Goal: Find contact information: Obtain details needed to contact an individual or organization

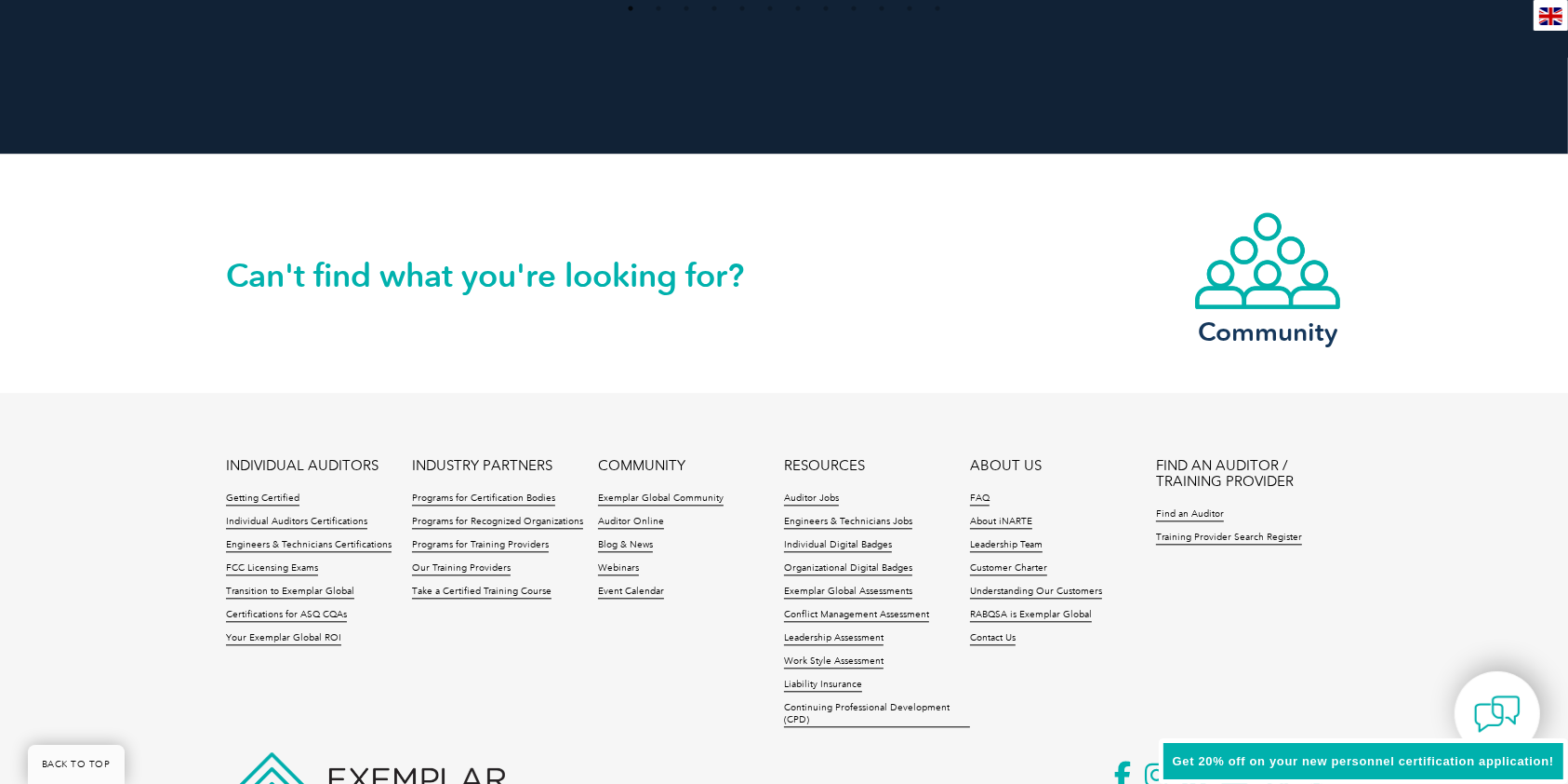
scroll to position [4313, 0]
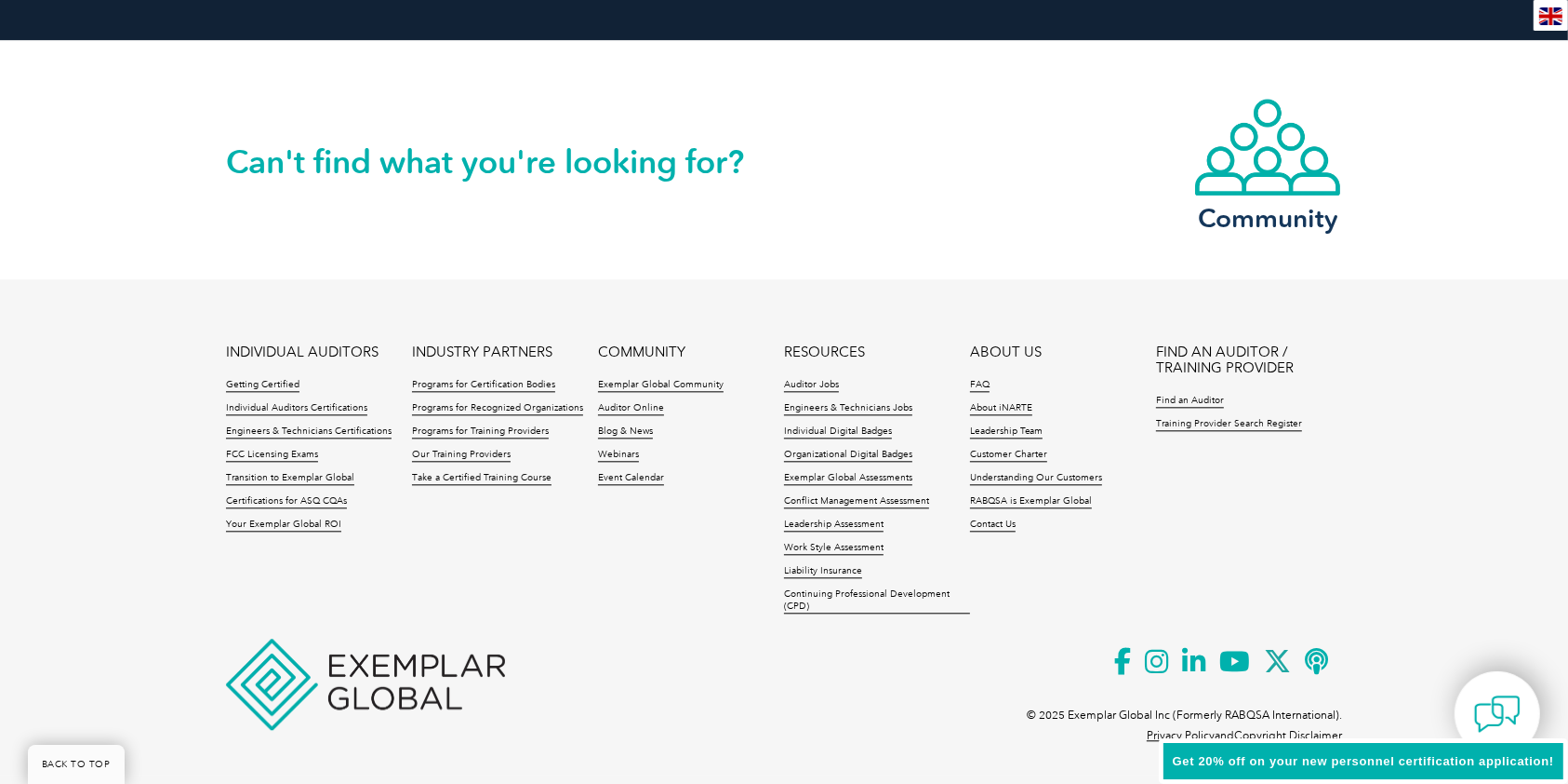
click at [1002, 533] on li "Contact Us" at bounding box center [1063, 530] width 186 height 23
click at [1002, 529] on li "Contact Us" at bounding box center [1063, 530] width 186 height 23
click at [1002, 533] on li "Contact Us" at bounding box center [1063, 530] width 186 height 23
click at [995, 518] on link "Contact Us" at bounding box center [993, 525] width 46 height 13
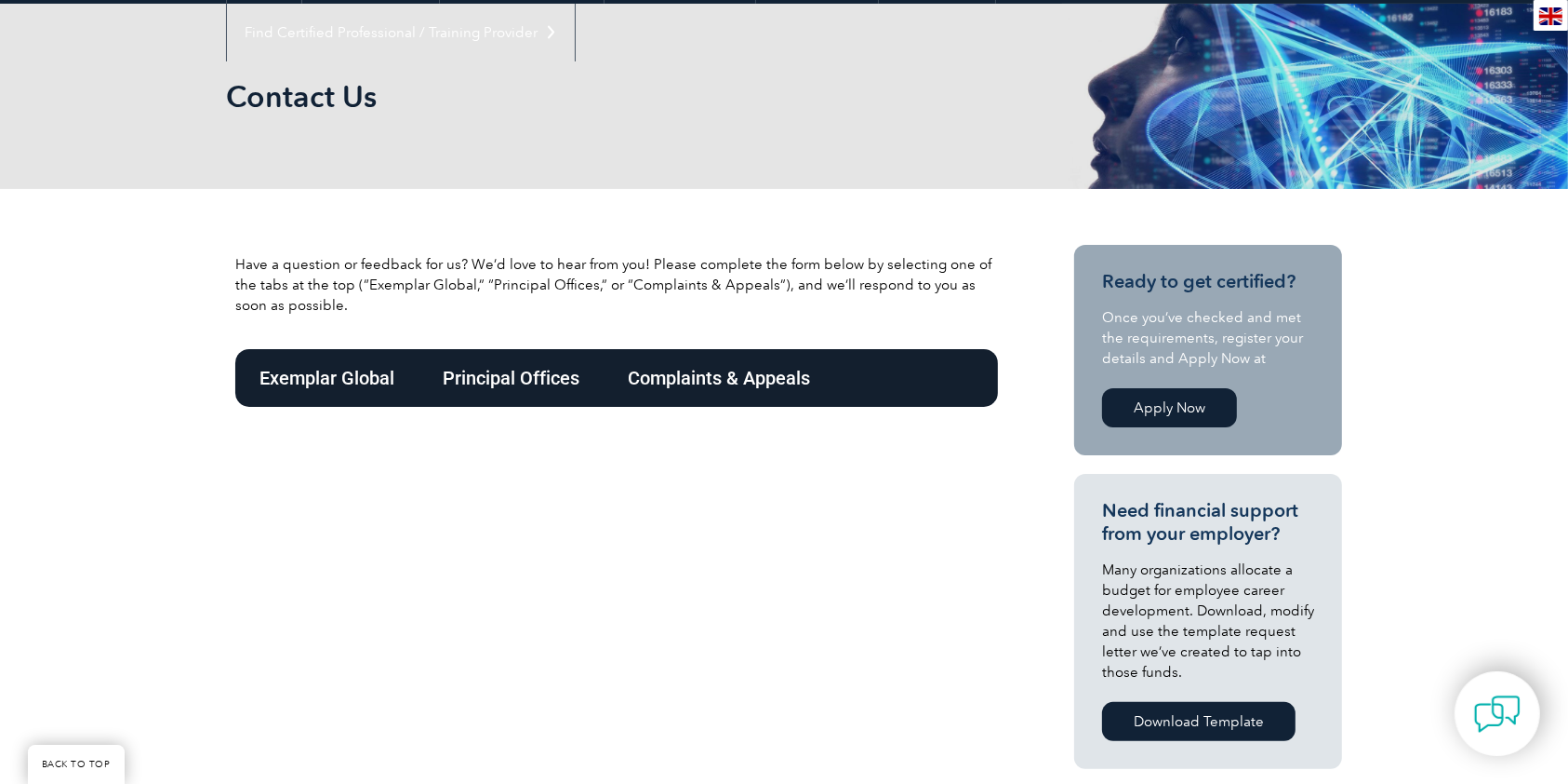
click at [340, 376] on div "Exemplar Global" at bounding box center [327, 378] width 183 height 57
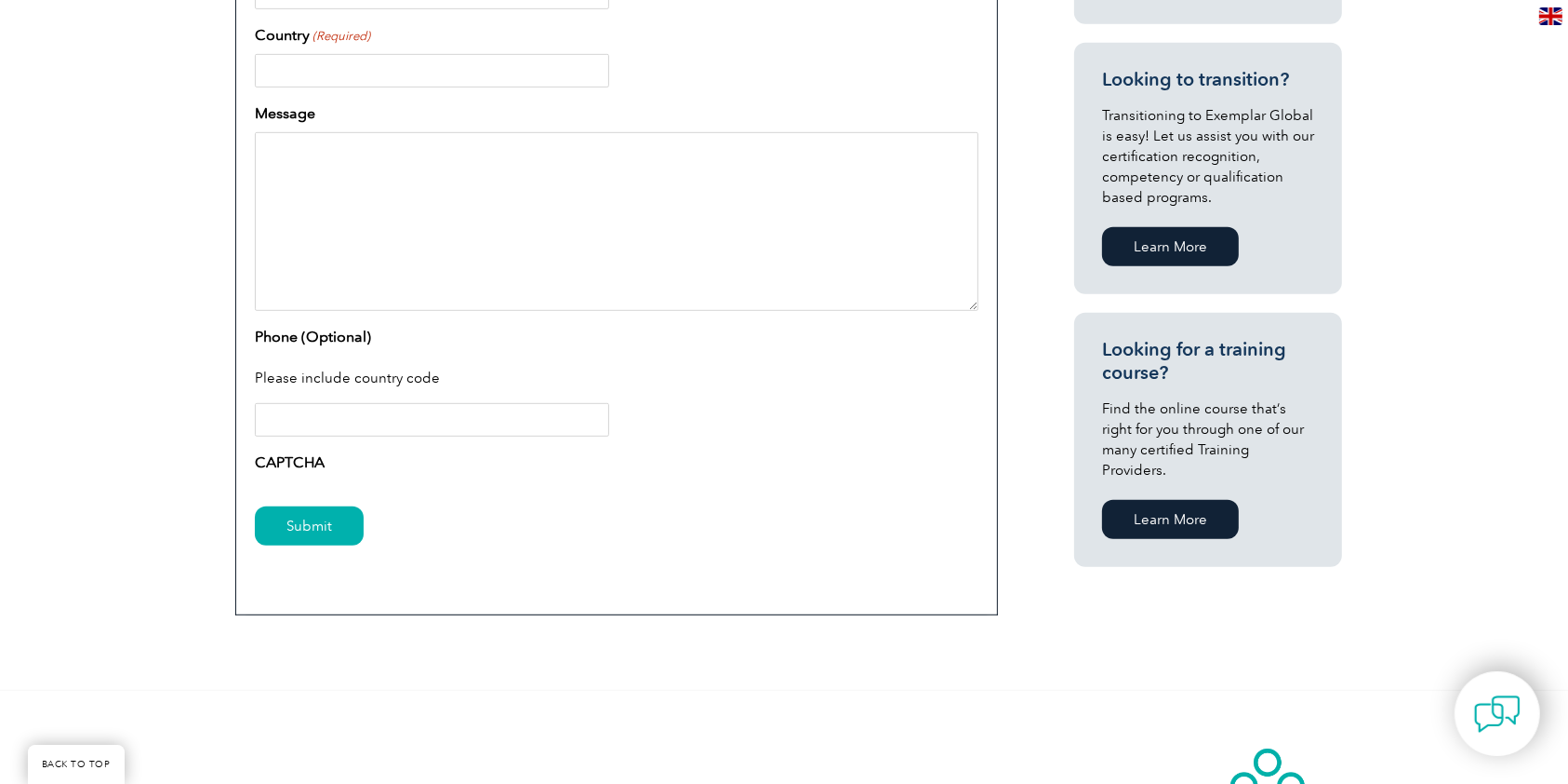
scroll to position [476, 0]
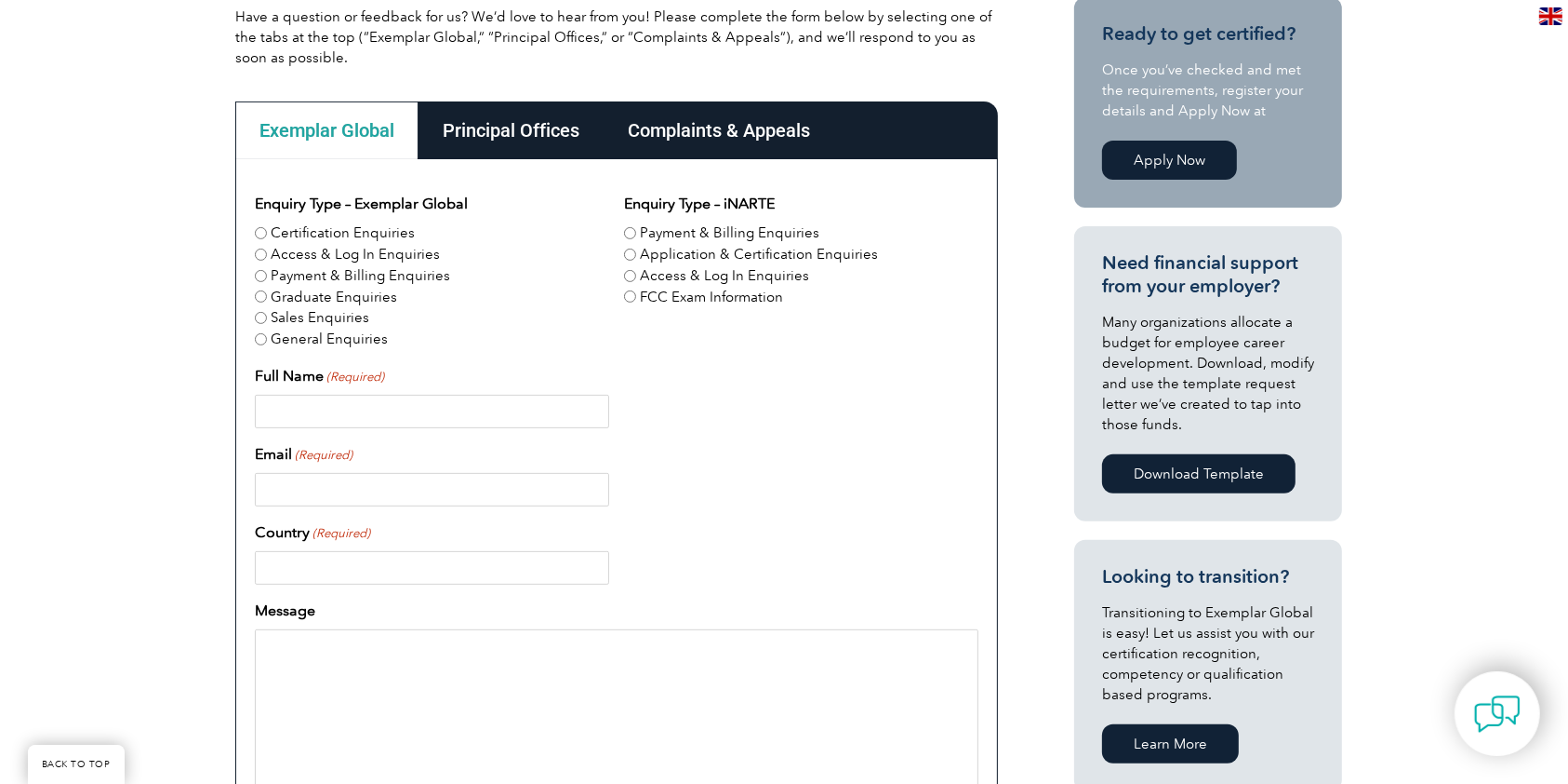
click at [494, 54] on p "Have a question or feedback for us? We’d love to hear from you! Please complete…" at bounding box center [616, 37] width 763 height 61
